Goal: Task Accomplishment & Management: Use online tool/utility

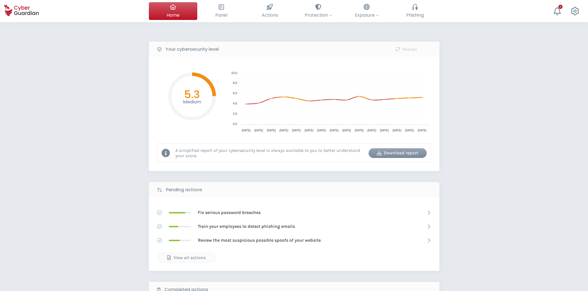
select select "English"
click at [408, 14] on span "Phishing" at bounding box center [415, 15] width 18 height 7
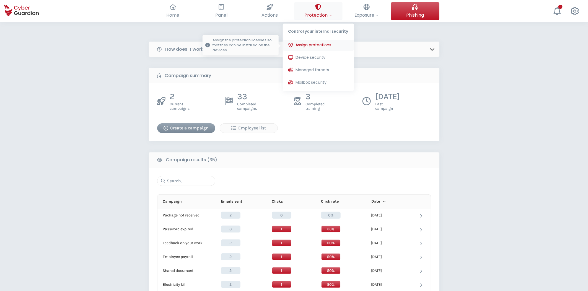
click at [316, 47] on span "Assign protections" at bounding box center [314, 45] width 36 height 6
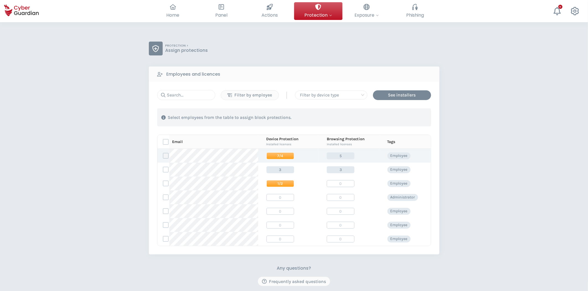
click at [167, 155] on label at bounding box center [166, 156] width 6 height 6
click at [163, 155] on input "checkbox" at bounding box center [163, 155] width 0 height 5
click at [165, 172] on label at bounding box center [166, 170] width 6 height 6
click at [163, 172] on input "checkbox" at bounding box center [163, 169] width 0 height 5
click at [402, 117] on div "Assign protections" at bounding box center [399, 117] width 47 height 7
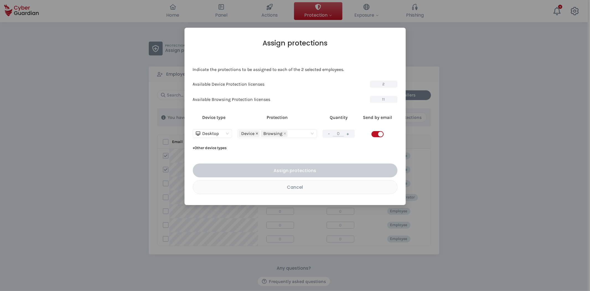
click at [258, 133] on icon "close" at bounding box center [257, 134] width 2 height 2
click at [350, 134] on button "+" at bounding box center [348, 133] width 7 height 7
type input "1"
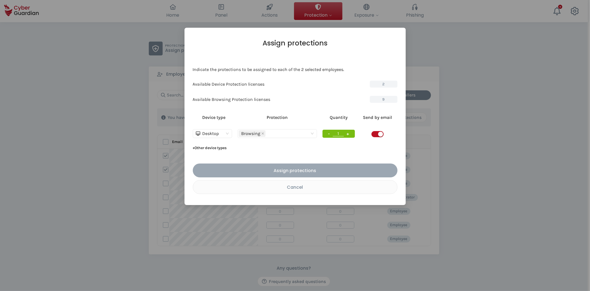
click at [319, 167] on div "Assign protections" at bounding box center [295, 170] width 197 height 7
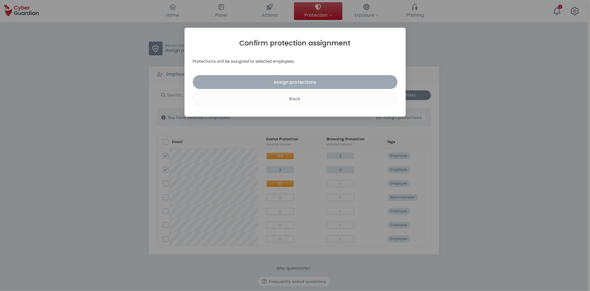
click at [311, 81] on div "Assign protections" at bounding box center [295, 82] width 197 height 7
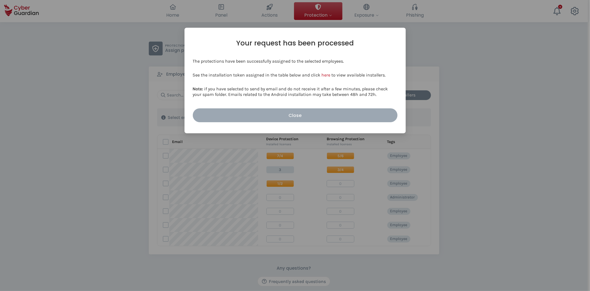
click at [305, 113] on div "Close" at bounding box center [295, 115] width 197 height 7
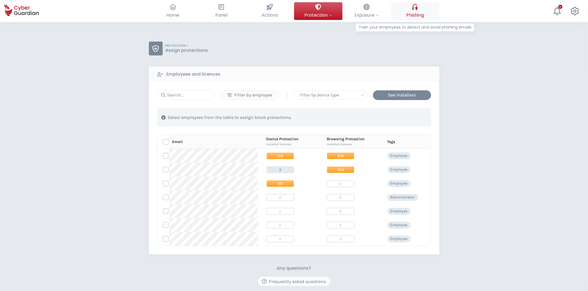
click at [414, 14] on span "Phishing" at bounding box center [415, 15] width 18 height 7
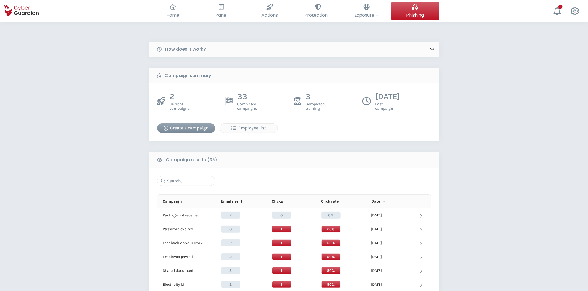
click at [186, 127] on div "Create a campaign" at bounding box center [186, 128] width 50 height 7
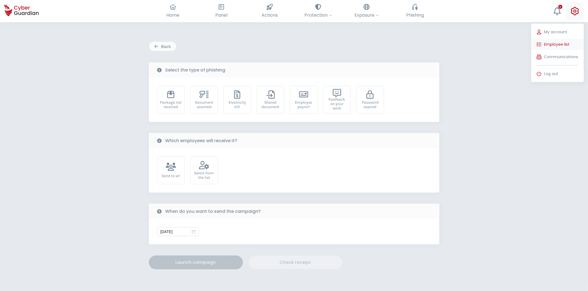
click at [566, 42] on span "Employee list" at bounding box center [556, 45] width 25 height 6
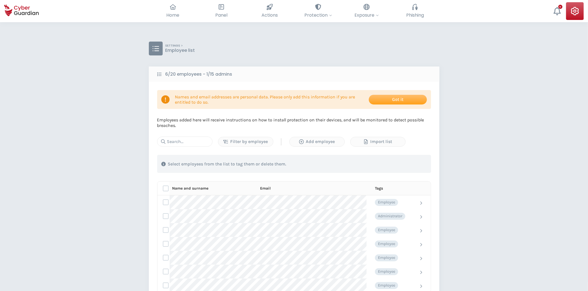
scroll to position [31, 0]
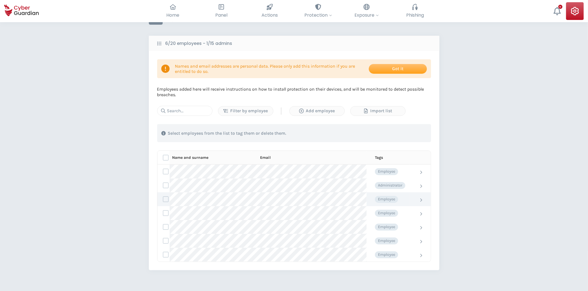
click at [166, 203] on td at bounding box center [163, 199] width 12 height 14
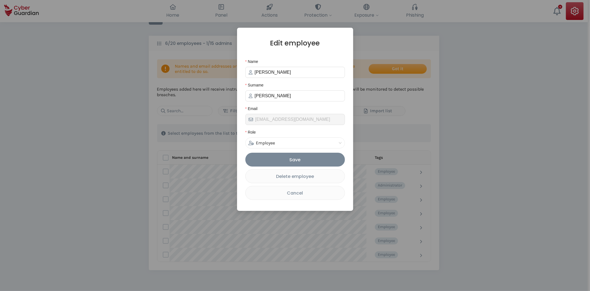
click at [303, 142] on div "Employee" at bounding box center [293, 143] width 89 height 11
click at [288, 164] on div "Administrator" at bounding box center [295, 166] width 91 height 6
click at [299, 166] on button "Save" at bounding box center [296, 160] width 100 height 14
click at [301, 145] on div "Employee" at bounding box center [293, 143] width 89 height 11
click at [282, 165] on div "Administrator" at bounding box center [295, 166] width 91 height 6
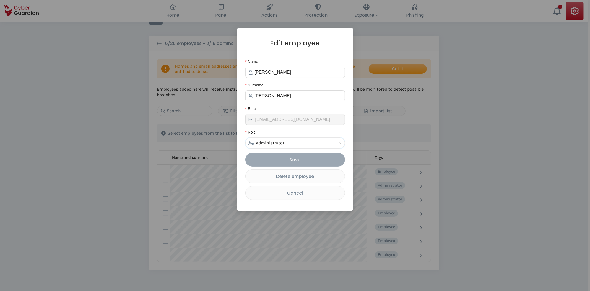
click at [305, 161] on div "Save" at bounding box center [295, 159] width 91 height 7
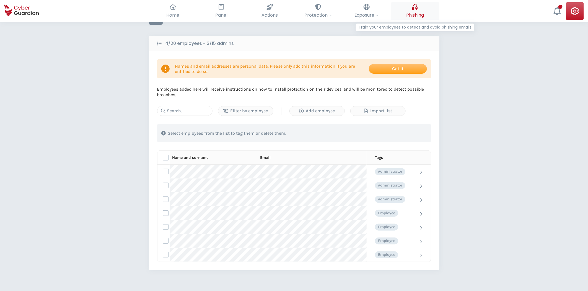
click at [407, 9] on button "Phishing Train your employees to detect and avoid phishing emails" at bounding box center [415, 11] width 48 height 18
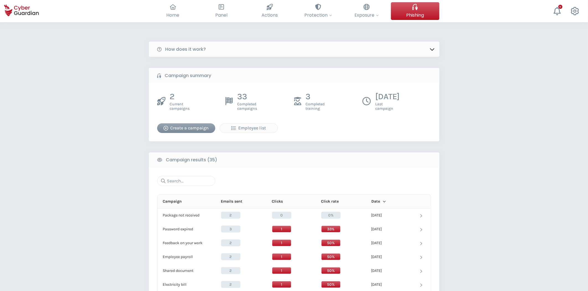
click at [195, 126] on div "Create a campaign" at bounding box center [186, 128] width 50 height 7
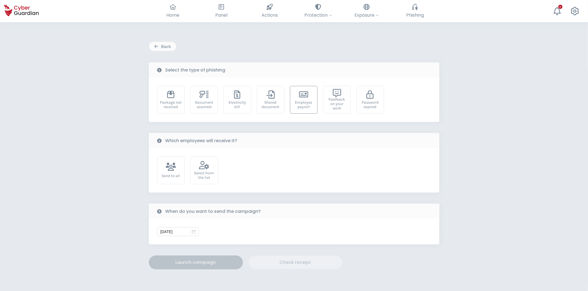
click at [306, 103] on div "Employee payroll" at bounding box center [304, 104] width 22 height 9
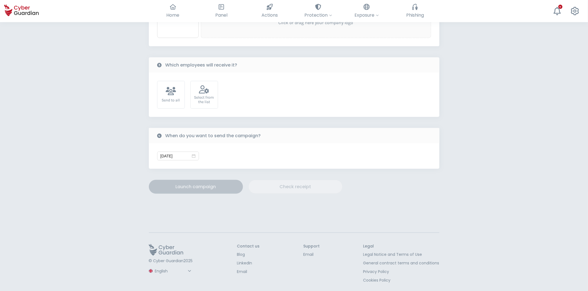
scroll to position [161, 0]
click at [171, 271] on select "Spanish English Portuguese (BR)" at bounding box center [173, 270] width 39 height 10
click at [154, 265] on select "Spanish English Portuguese (BR)" at bounding box center [173, 270] width 39 height 10
select select "Português (BR)"
type input "15/10/2025"
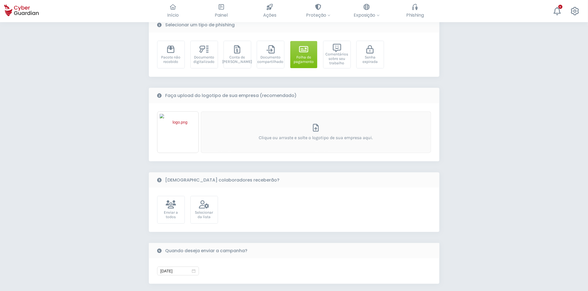
scroll to position [68, 0]
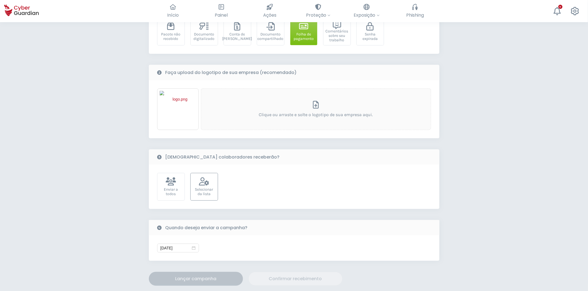
click at [214, 187] on div "Selecionar da lista" at bounding box center [204, 191] width 22 height 9
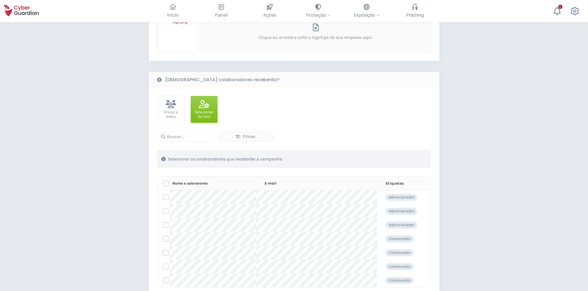
scroll to position [161, 0]
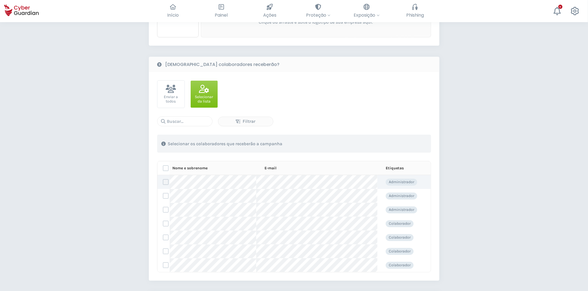
click at [167, 182] on label at bounding box center [166, 182] width 6 height 6
click at [163, 182] on input "checkbox" at bounding box center [163, 181] width 0 height 5
click at [164, 209] on label at bounding box center [166, 210] width 6 height 6
click at [163, 209] on input "checkbox" at bounding box center [163, 209] width 0 height 5
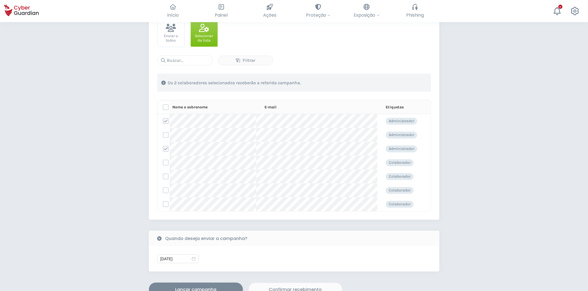
scroll to position [222, 0]
click at [210, 287] on div "Lançar campanha" at bounding box center [196, 288] width 86 height 7
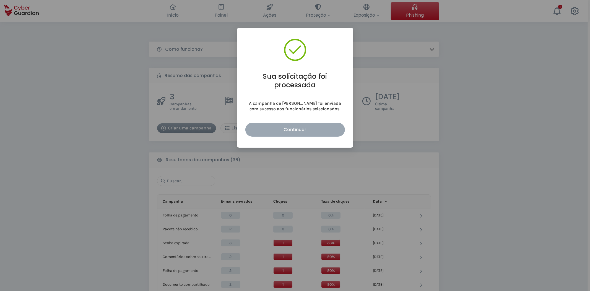
click at [291, 126] on div "Continuar" at bounding box center [295, 129] width 91 height 7
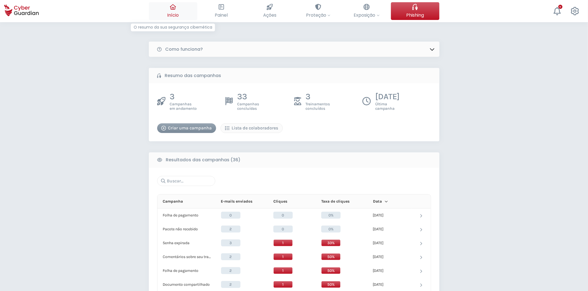
click at [169, 18] on span "Início" at bounding box center [173, 15] width 12 height 7
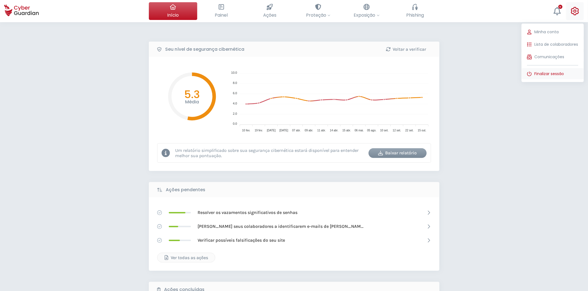
click at [560, 75] on span "Finalizar sessão" at bounding box center [550, 74] width 30 height 6
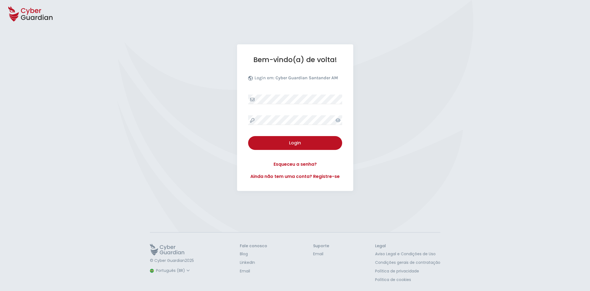
select select "Português (BR)"
click at [296, 165] on link "Esqueceu a senha?" at bounding box center [295, 164] width 94 height 7
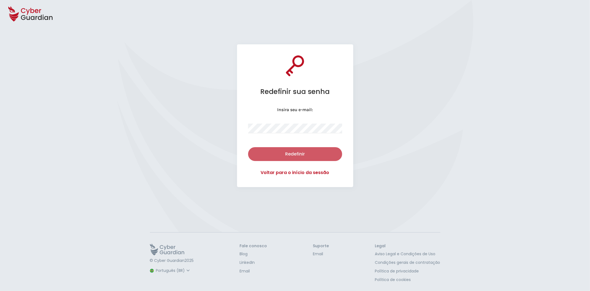
click at [309, 151] on div "Redefinir" at bounding box center [295, 154] width 86 height 7
